Goal: Task Accomplishment & Management: Manage account settings

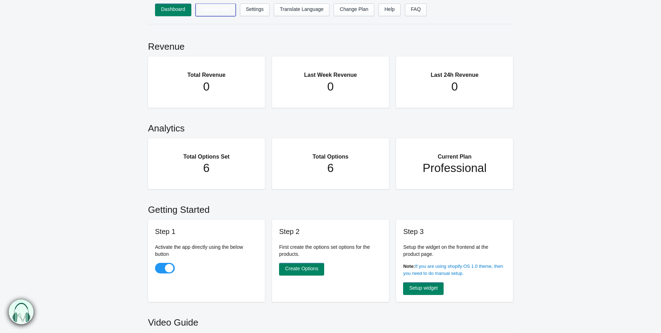
click at [219, 15] on link "Options Sets" at bounding box center [216, 10] width 40 height 13
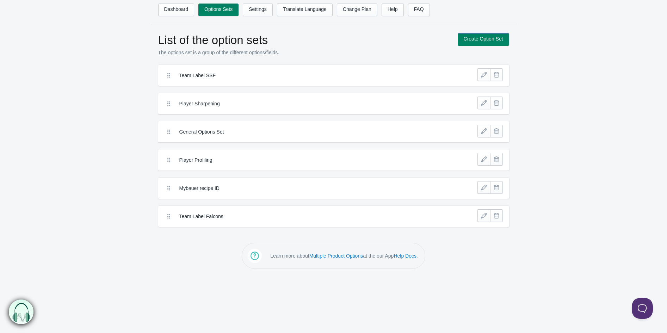
click at [261, 224] on div "Team Label Falcons" at bounding box center [333, 216] width 351 height 21
click at [201, 215] on label "Team Label Falcons" at bounding box center [307, 216] width 257 height 7
click at [467, 41] on link "Create Option Set" at bounding box center [483, 39] width 51 height 13
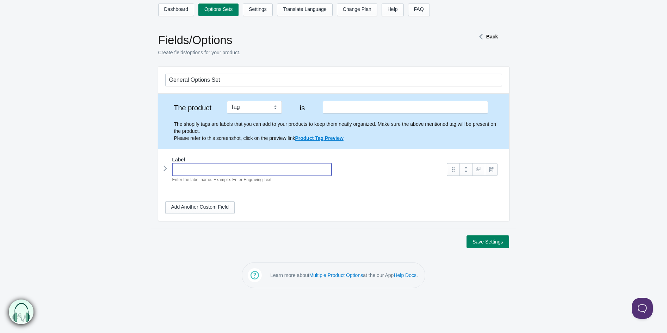
click at [205, 163] on input "text" at bounding box center [252, 169] width 160 height 13
type input "Falcons Efternavn Jersey"
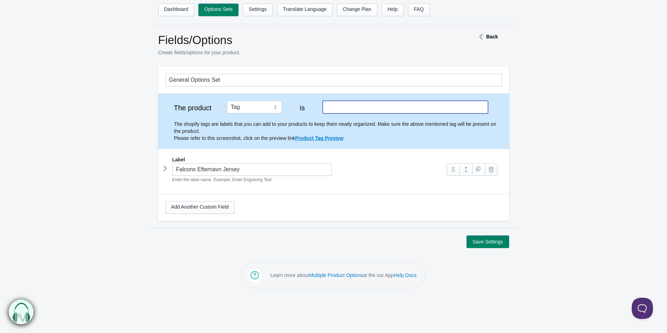
click at [353, 110] on input "text" at bounding box center [405, 107] width 165 height 13
click at [165, 170] on icon at bounding box center [165, 168] width 0 height 11
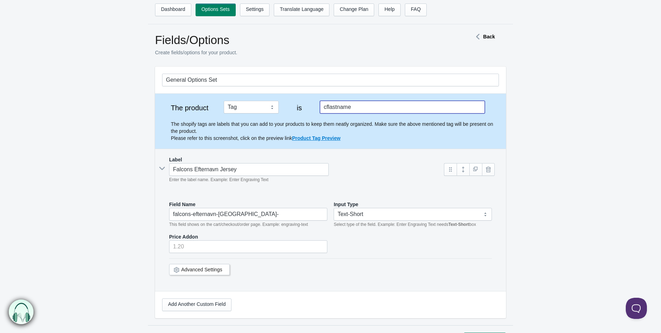
type input "cflastname"
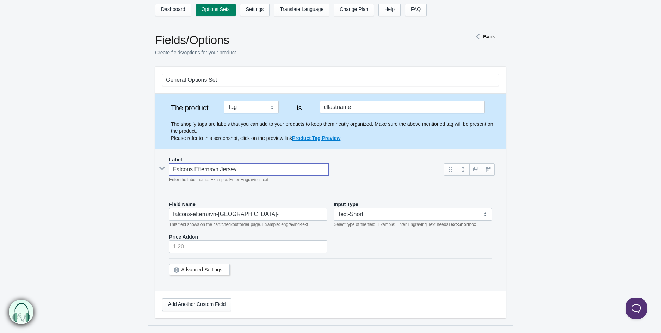
drag, startPoint x: 242, startPoint y: 168, endPoint x: 153, endPoint y: 183, distance: 90.1
click at [153, 183] on section "General Options Set The product Tag Vendor Type URL Handle All Products is cfla…" at bounding box center [330, 196] width 365 height 259
type input "E"
type input "e"
type input "Ef"
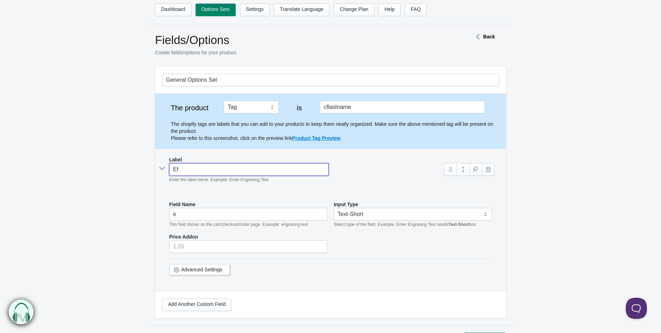
type input "ef"
type input "Efte"
type input "efte"
type input "Eftern"
type input "eftern"
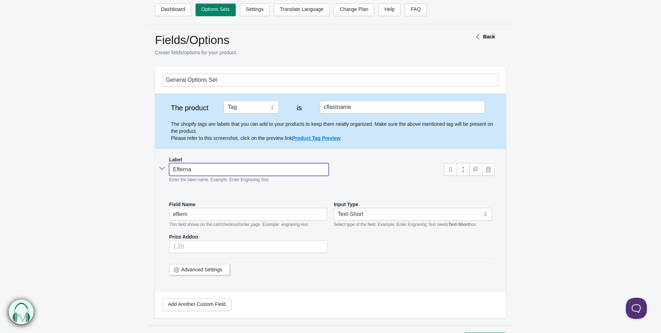
type input "Efternav"
type input "efternav"
type input "Efternavn"
type input "efternavn"
type input "Efternavn"
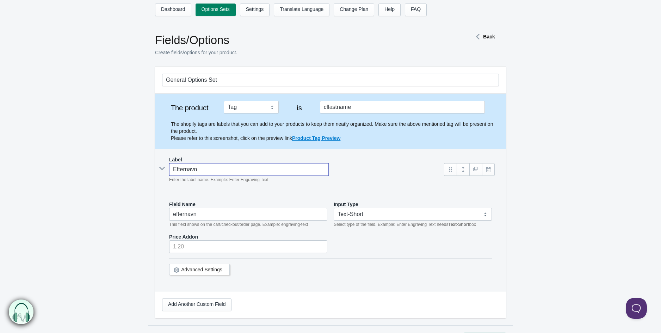
type input "efternavn-"
type input "Efternavn p"
type input "efternavn-p"
type input "Efternavn på"
type input "efternavn-p-"
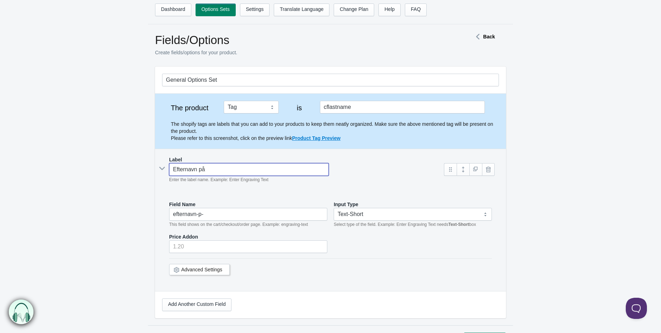
type input "Efternavn på"
type input "efternavn-p--"
type input "Efternavn på J"
type input "efternavn-p--j"
type input "Efternavn på Je"
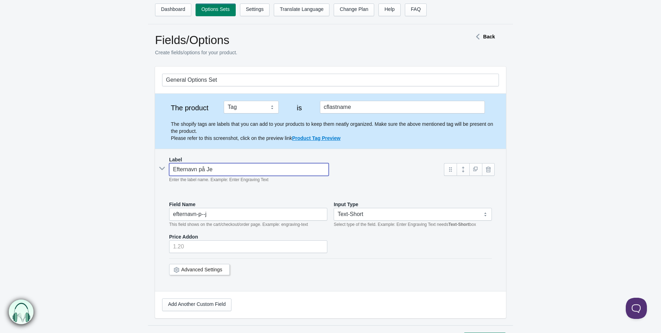
type input "efternavn-p--je"
type input "Efternavn på Jer"
type input "efternavn-p--jer"
type input "Efternavn på Jers"
type input "efternavn-p--jers"
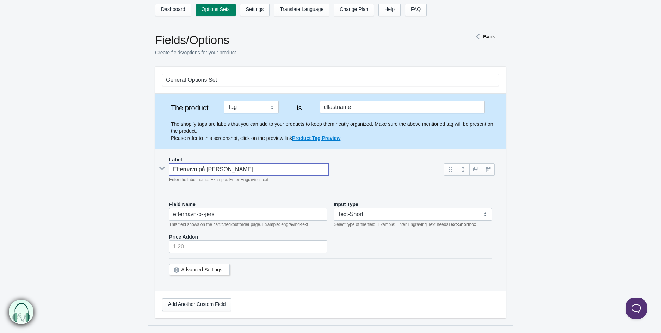
type input "Efternavn på Jersey"
type input "efternavn-p--jersey"
type input "Efternavn på [GEOGRAPHIC_DATA]"
type input "efternavn-p--jersey-"
type input "Efternavn på [GEOGRAPHIC_DATA]"
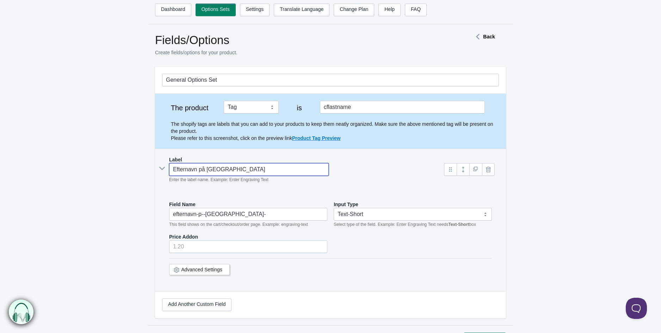
drag, startPoint x: 224, startPoint y: 169, endPoint x: 131, endPoint y: 176, distance: 93.3
click at [131, 176] on form "General Options Set The product Tag Vendor Type URL Handle All Products is cfla…" at bounding box center [330, 206] width 661 height 279
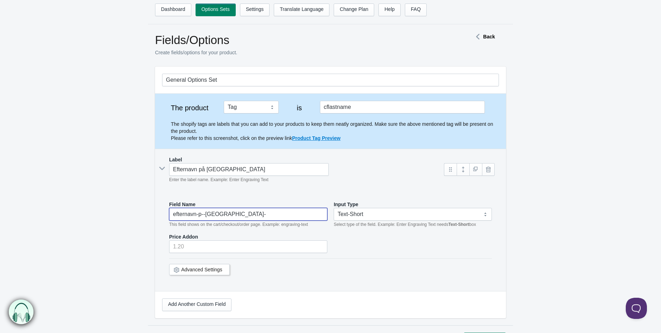
click at [207, 218] on input "efternavn-p--jersey-" at bounding box center [248, 214] width 158 height 13
paste input "Efternavn på [GEOGRAPHIC_DATA]"
click at [207, 218] on input "efternavn-p--jEfternavn på Jersey ersey-" at bounding box center [248, 214] width 158 height 13
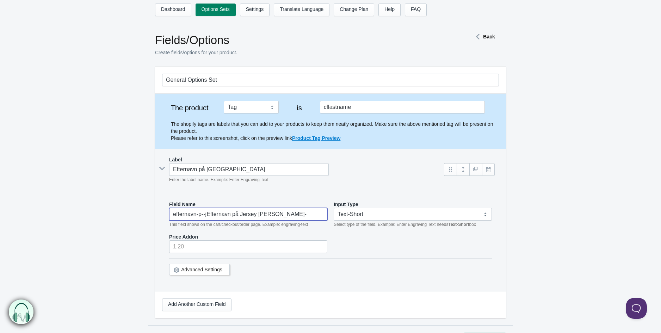
paste input "Efternavn på [GEOGRAPHIC_DATA]"
type input "Efternavn på [GEOGRAPHIC_DATA]"
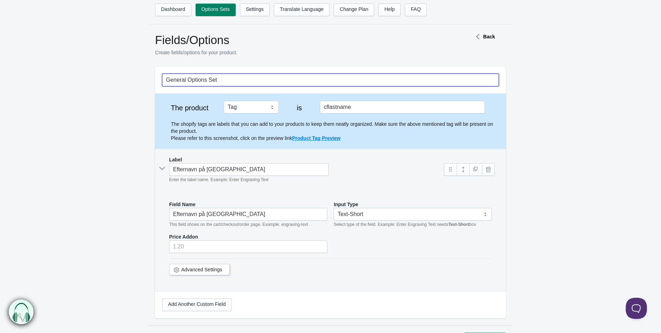
click at [201, 76] on input "General Options Set" at bounding box center [330, 80] width 337 height 13
click at [222, 81] on input "General Options Set" at bounding box center [330, 80] width 337 height 13
drag, startPoint x: 224, startPoint y: 78, endPoint x: 131, endPoint y: 68, distance: 94.2
click at [131, 68] on form "General Options Set The product Tag Vendor Type URL Handle All Products is cfla…" at bounding box center [330, 206] width 661 height 279
paste input "Efternavn på [GEOGRAPHIC_DATA]"
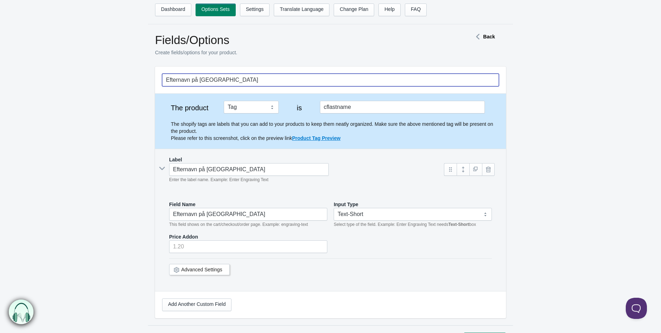
type input "Efternavn på [GEOGRAPHIC_DATA]"
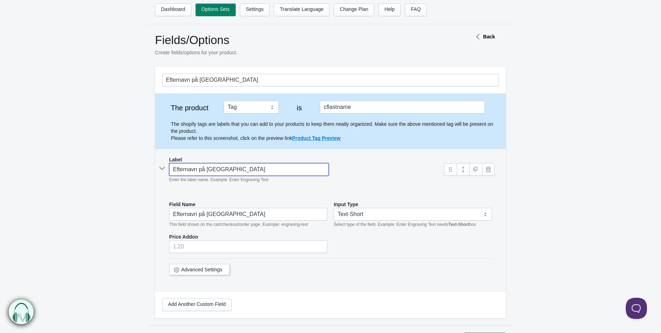
drag, startPoint x: 231, startPoint y: 165, endPoint x: 206, endPoint y: 173, distance: 26.0
click at [206, 173] on input "Efternavn på [GEOGRAPHIC_DATA]" at bounding box center [249, 169] width 160 height 13
type input "Efternavn på T"
type input "efternavn-p--t"
type input "Efternavn på"
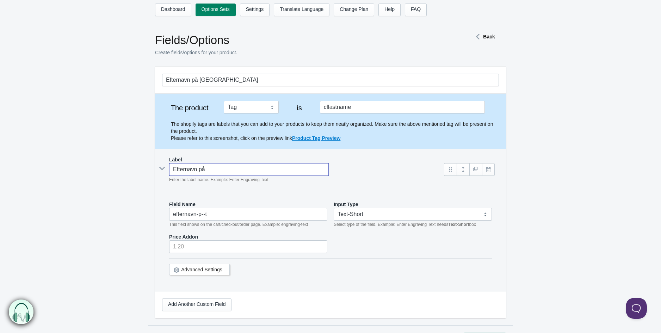
type input "efternavn-p--"
type input "Efternavn på J"
type input "efternavn-p--j"
type input "Efternavn på Je"
type input "efternavn-p--je"
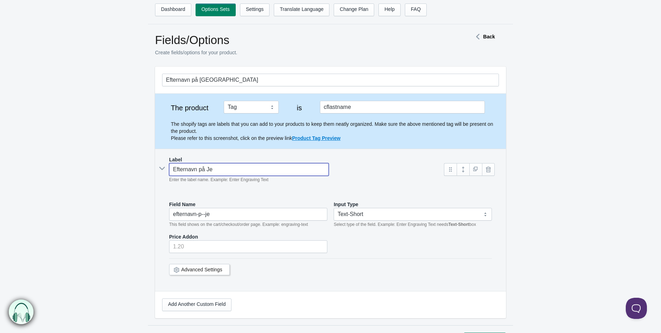
type input "Efternavn på Jer"
type input "efternavn-p--jer"
type input "Efternavn på Jers"
type input "efternavn-p--jers"
type input "Efternavn på [GEOGRAPHIC_DATA]"
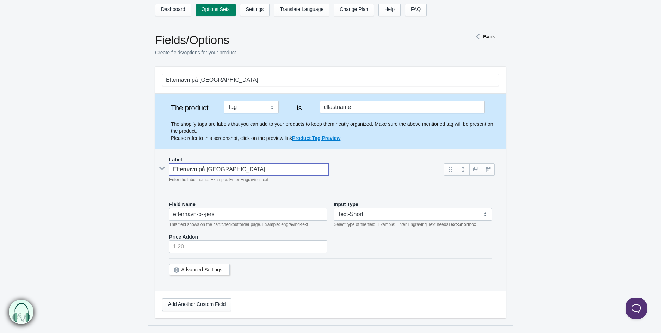
type input "efternavn-p--jersey"
type input "Efternavn på [GEOGRAPHIC_DATA]"
drag, startPoint x: 224, startPoint y: 170, endPoint x: 54, endPoint y: 177, distance: 170.3
click at [54, 177] on form "Efternavn på Jersey The product Tag Vendor Type URL Handle All Products is cfla…" at bounding box center [330, 206] width 661 height 279
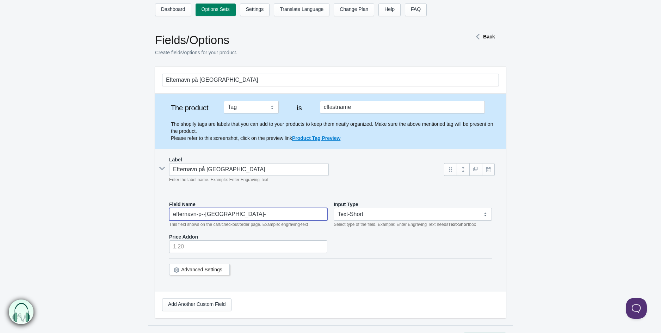
click at [211, 211] on input "efternavn-p--jersey-" at bounding box center [248, 214] width 158 height 13
paste input "Efternavn på [GEOGRAPHIC_DATA]"
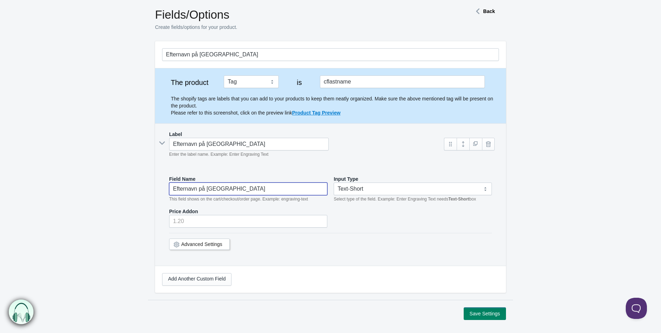
scroll to position [39, 0]
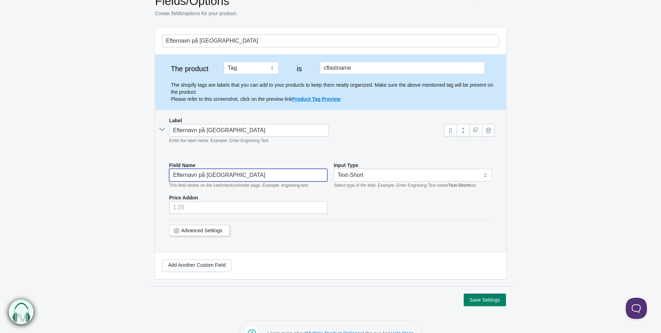
type input "Efternavn på [GEOGRAPHIC_DATA]"
click at [487, 304] on button "Save Settings" at bounding box center [485, 299] width 42 height 13
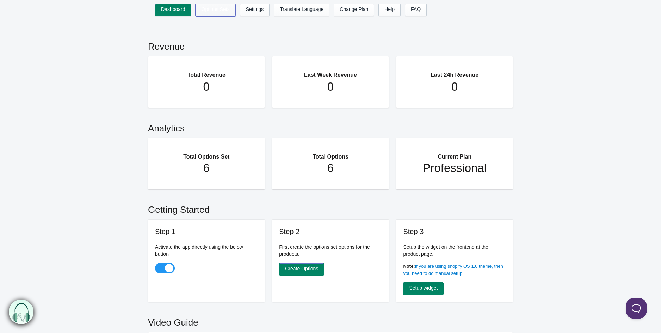
click at [213, 12] on link "Options Sets" at bounding box center [216, 10] width 40 height 13
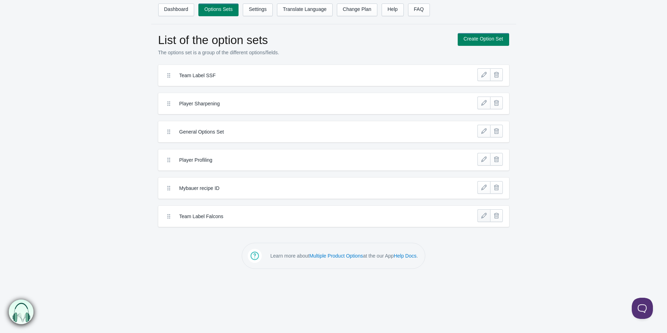
click at [486, 217] on link at bounding box center [483, 215] width 13 height 13
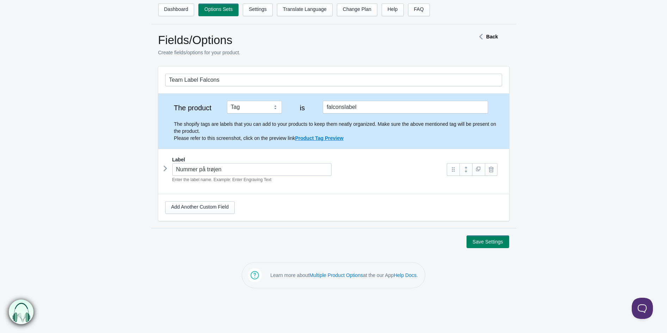
click at [165, 168] on icon at bounding box center [165, 168] width 0 height 11
drag, startPoint x: 355, startPoint y: 112, endPoint x: 315, endPoint y: 108, distance: 40.7
click at [315, 108] on div "The product Tag Vendor Type URL Handle All Products is cflastname The shopify t…" at bounding box center [333, 121] width 337 height 41
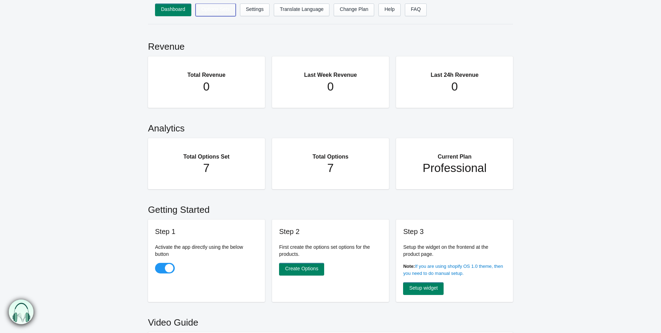
click at [225, 10] on link "Options Sets" at bounding box center [216, 10] width 40 height 13
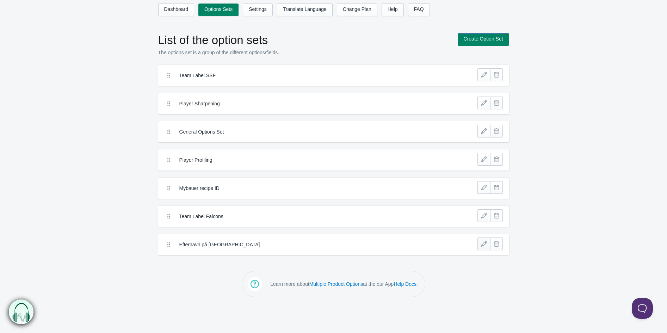
click at [478, 244] on link at bounding box center [483, 243] width 13 height 13
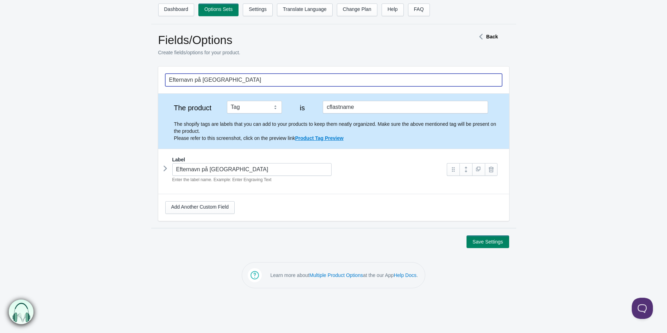
drag, startPoint x: 217, startPoint y: 79, endPoint x: 94, endPoint y: 84, distance: 122.7
click at [94, 84] on form "Efternavn på [GEOGRAPHIC_DATA] The product Tag Vendor Type URL Handle All Produ…" at bounding box center [333, 157] width 667 height 181
paste input "trøjen"
type input "trøjen"
drag, startPoint x: 147, startPoint y: 93, endPoint x: 132, endPoint y: 100, distance: 15.8
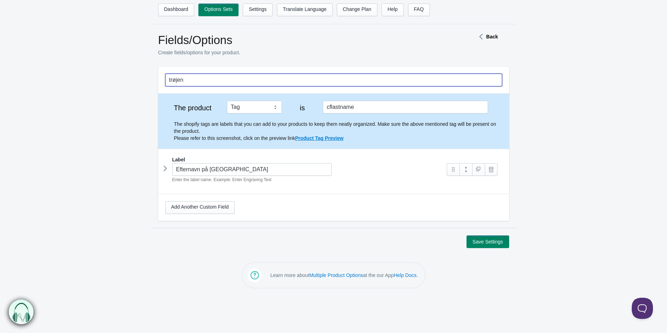
click at [132, 100] on form "trøjen The product Tag Vendor Type URL Handle All Products is cflastname Label …" at bounding box center [333, 157] width 667 height 181
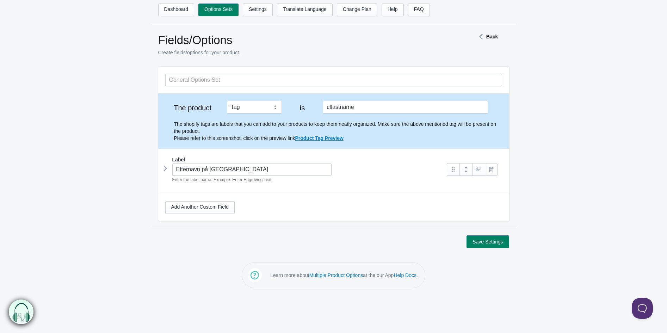
click at [122, 104] on form "The product Tag Vendor Type URL Handle All Products is cflastname Label Field N…" at bounding box center [333, 157] width 667 height 181
drag, startPoint x: 231, startPoint y: 171, endPoint x: 163, endPoint y: 178, distance: 68.0
click at [163, 178] on div "Label Efternavn på Jersey Enter the label name. Example: Enter Engraving Text F…" at bounding box center [333, 168] width 351 height 39
click at [173, 168] on input "Efternavn på [GEOGRAPHIC_DATA]" at bounding box center [252, 169] width 160 height 13
click at [168, 167] on div "Efternavn på Jersey Enter the label name. Example: Enter Engraving Text" at bounding box center [302, 173] width 275 height 20
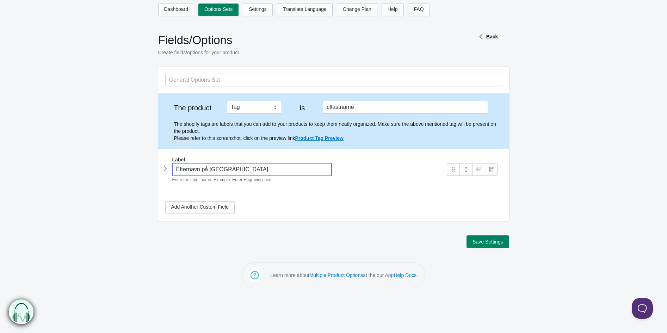
drag, startPoint x: 228, startPoint y: 172, endPoint x: 209, endPoint y: 174, distance: 19.1
click at [209, 174] on input "Efternavn på [GEOGRAPHIC_DATA]" at bounding box center [252, 169] width 160 height 13
paste input "trøjen"
click at [165, 170] on icon at bounding box center [165, 168] width 0 height 11
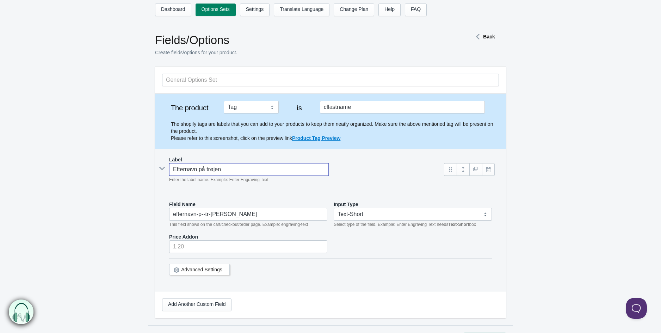
drag, startPoint x: 223, startPoint y: 169, endPoint x: 128, endPoint y: 171, distance: 95.5
click at [128, 171] on form "The product Tag Vendor Type URL Handle All Products is cflastname Label Field N…" at bounding box center [330, 206] width 661 height 279
type input "Efternavn på trøjen"
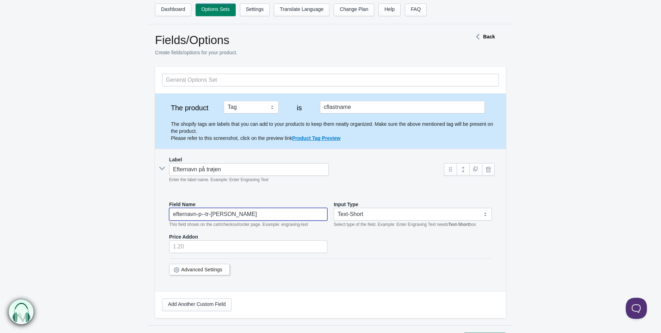
click at [190, 214] on input "efternavn-p--tr-[PERSON_NAME]" at bounding box center [248, 214] width 158 height 13
paste input "Efternavn på trø"
type input "Efternavn på trøjen"
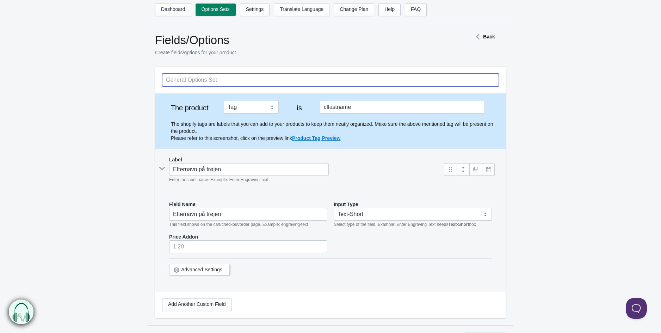
click at [196, 83] on input "text" at bounding box center [330, 80] width 337 height 13
paste input "Efternavn på trøjen"
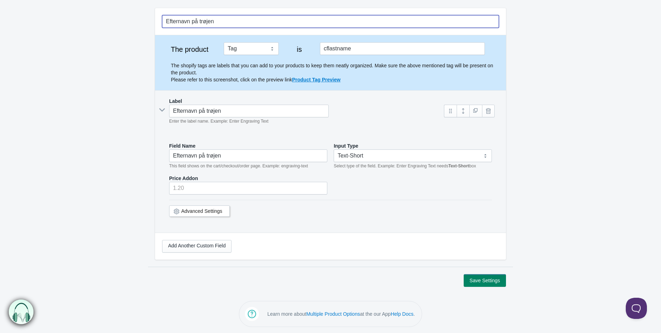
scroll to position [60, 0]
type input "Efternavn på trøjen"
click at [481, 282] on button "Save Settings" at bounding box center [485, 279] width 42 height 13
